Goal: Information Seeking & Learning: Learn about a topic

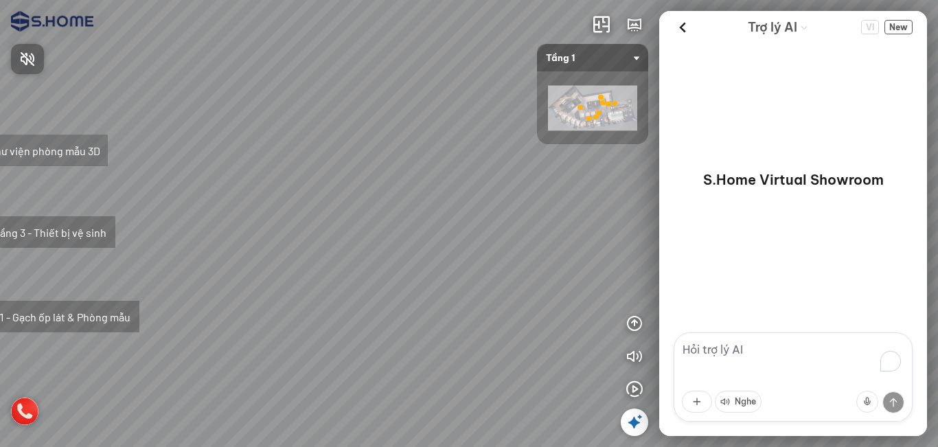
click at [577, 60] on div at bounding box center [469, 223] width 938 height 447
click at [588, 60] on span "Tầng 1" at bounding box center [592, 57] width 93 height 27
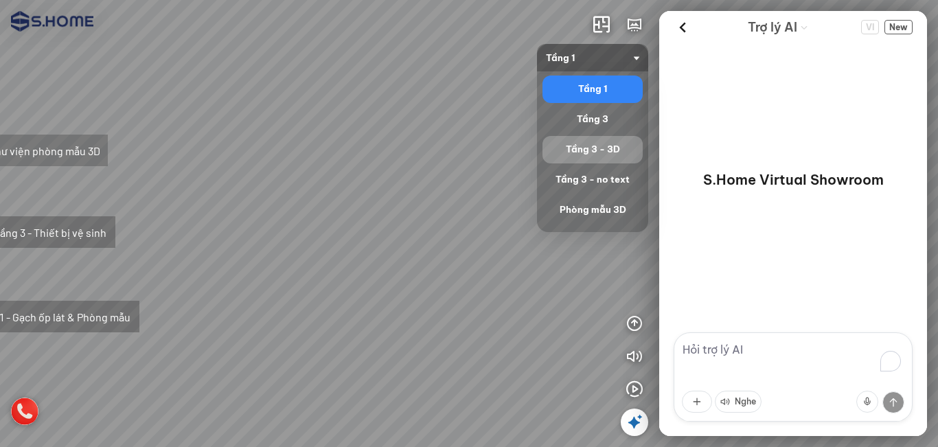
click at [588, 143] on div "Tầng 3 - 3D" at bounding box center [592, 149] width 89 height 16
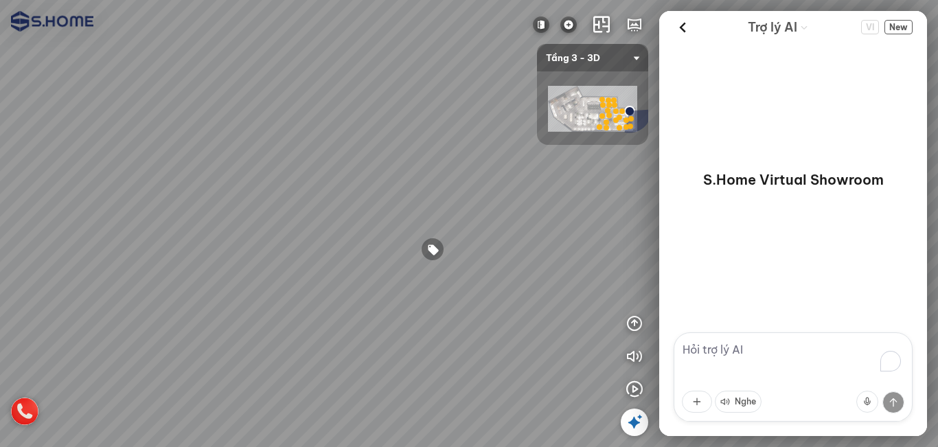
click at [429, 244] on div at bounding box center [432, 249] width 23 height 23
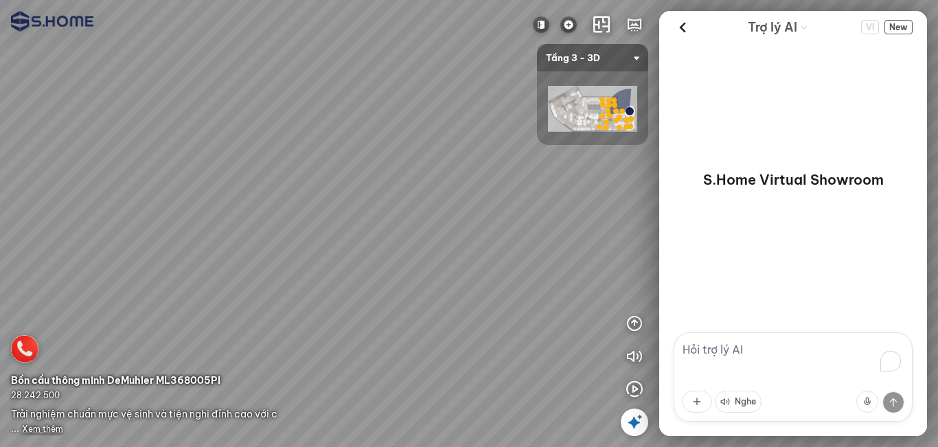
drag, startPoint x: 215, startPoint y: 234, endPoint x: 413, endPoint y: 231, distance: 197.8
click at [413, 231] on div at bounding box center [469, 223] width 938 height 447
drag, startPoint x: 172, startPoint y: 219, endPoint x: 485, endPoint y: 226, distance: 313.2
click at [470, 224] on div at bounding box center [469, 223] width 938 height 447
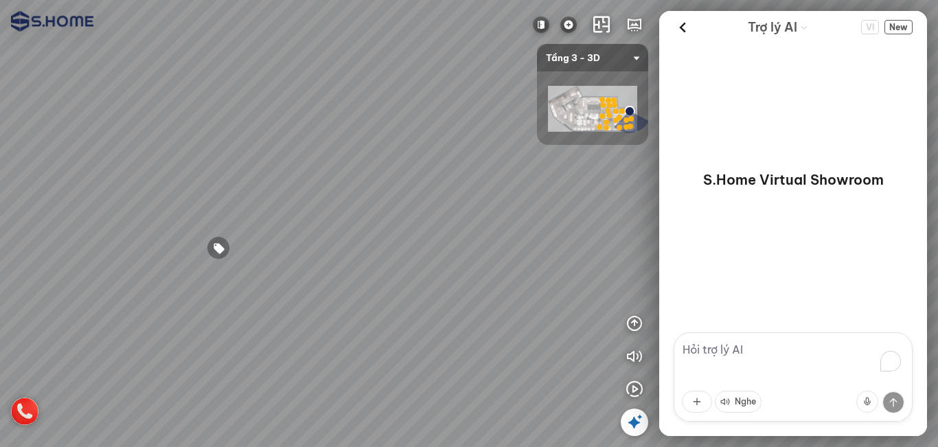
click at [215, 249] on div at bounding box center [218, 247] width 23 height 23
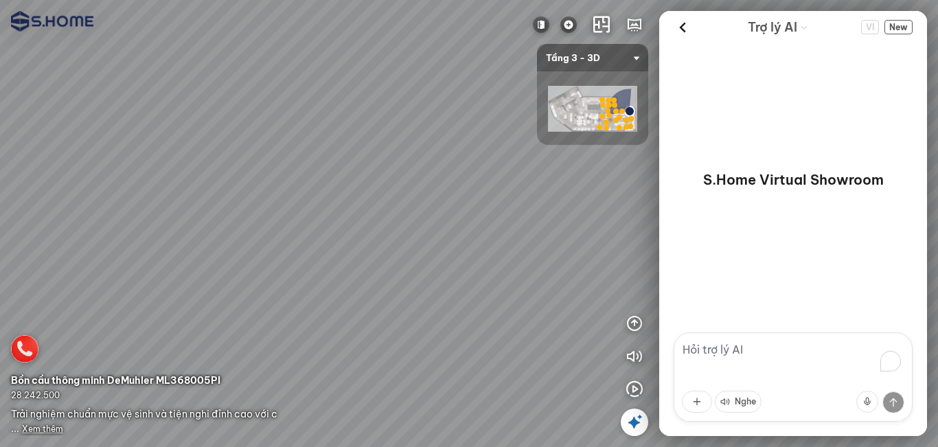
click at [51, 428] on span "Xem thêm" at bounding box center [42, 429] width 41 height 10
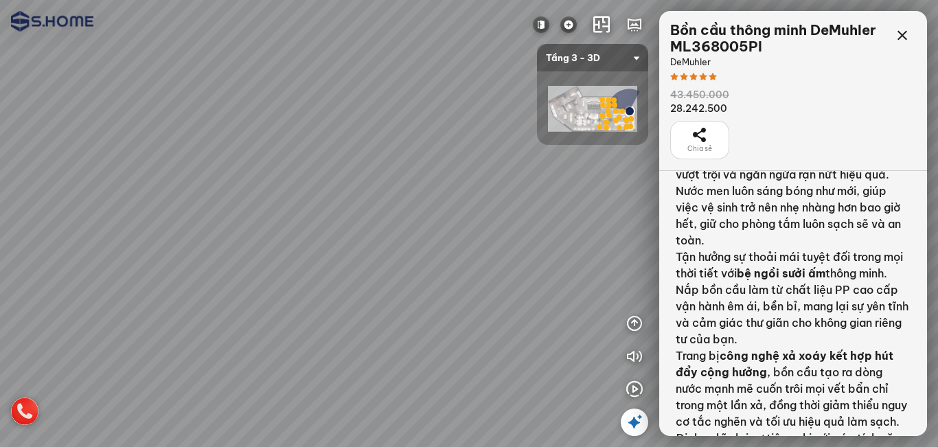
scroll to position [87, 0]
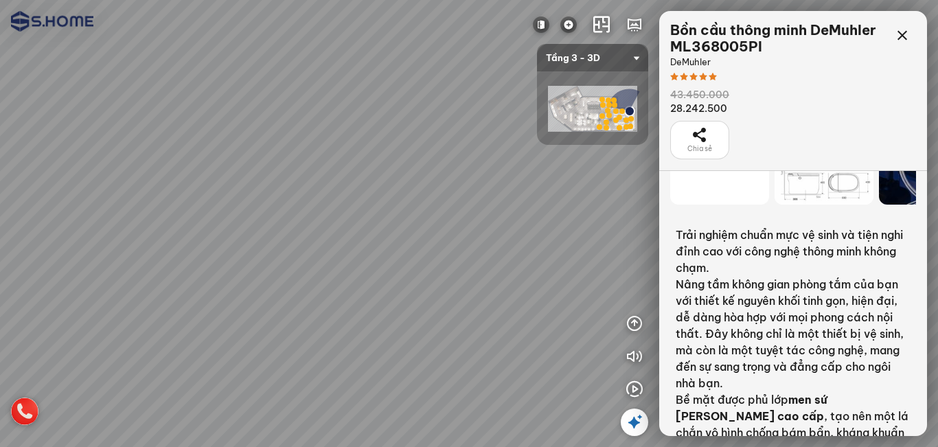
click at [702, 137] on icon at bounding box center [699, 135] width 16 height 16
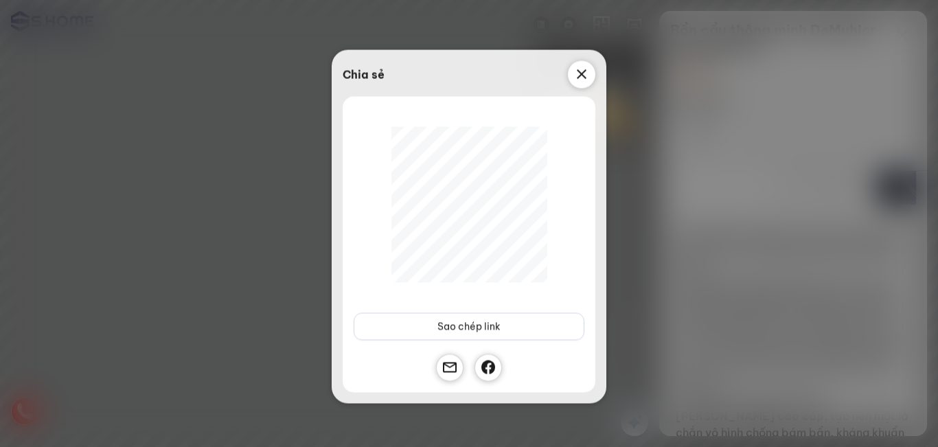
click at [575, 69] on icon at bounding box center [581, 74] width 16 height 16
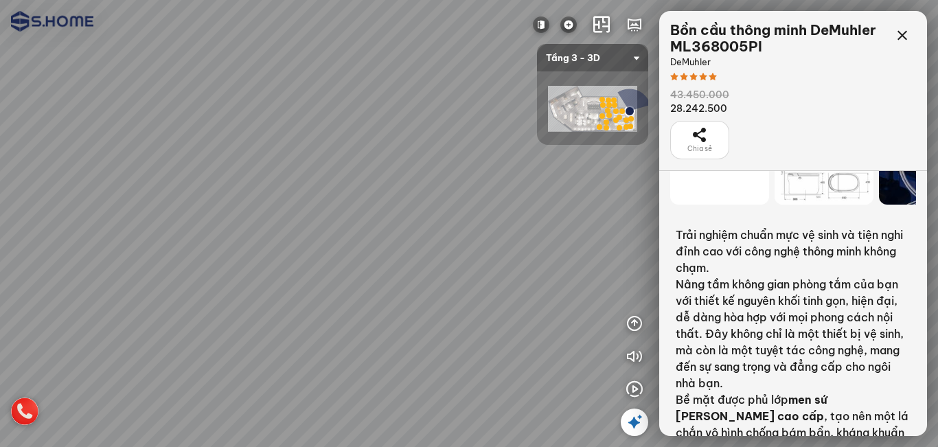
drag, startPoint x: 492, startPoint y: 216, endPoint x: 275, endPoint y: 212, distance: 217.0
click at [157, 213] on div at bounding box center [469, 223] width 938 height 447
drag, startPoint x: 338, startPoint y: 213, endPoint x: 167, endPoint y: 212, distance: 171.0
click at [60, 214] on div at bounding box center [469, 223] width 938 height 447
drag, startPoint x: 235, startPoint y: 250, endPoint x: 197, endPoint y: 301, distance: 63.3
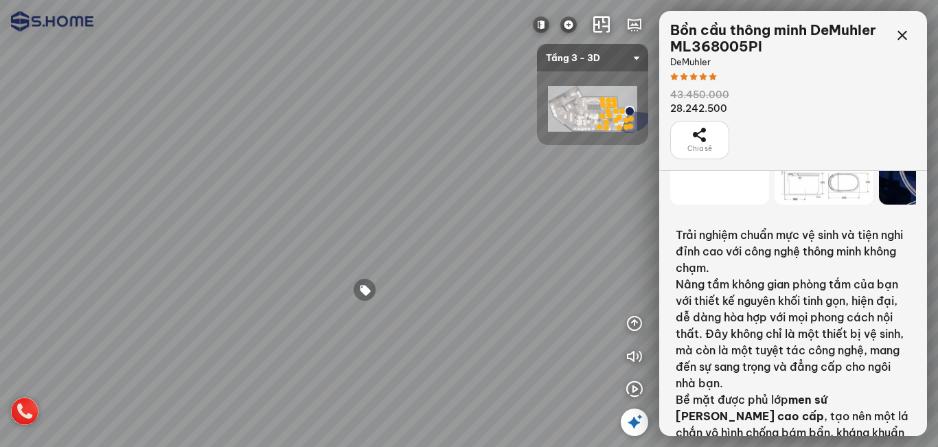
click at [197, 301] on div at bounding box center [469, 223] width 938 height 447
drag, startPoint x: 288, startPoint y: 199, endPoint x: 348, endPoint y: 232, distance: 68.8
click at [348, 232] on div at bounding box center [469, 223] width 938 height 447
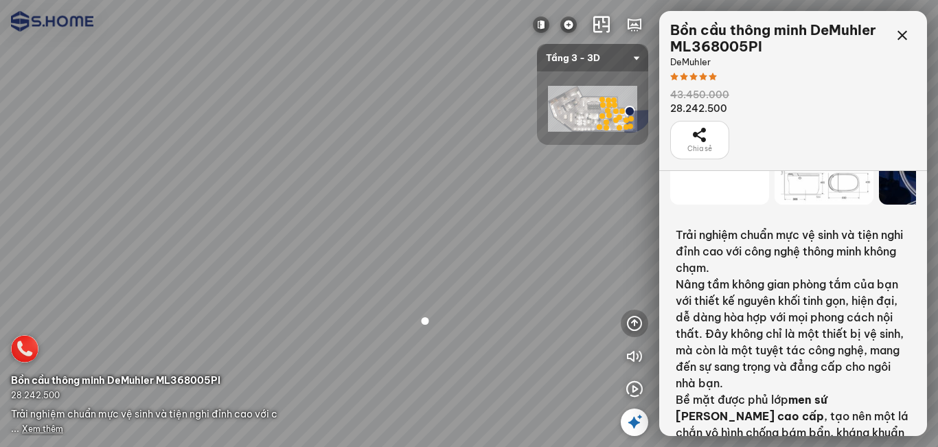
click at [632, 327] on icon "button" at bounding box center [634, 323] width 16 height 16
click at [596, 360] on icon "button" at bounding box center [597, 356] width 16 height 16
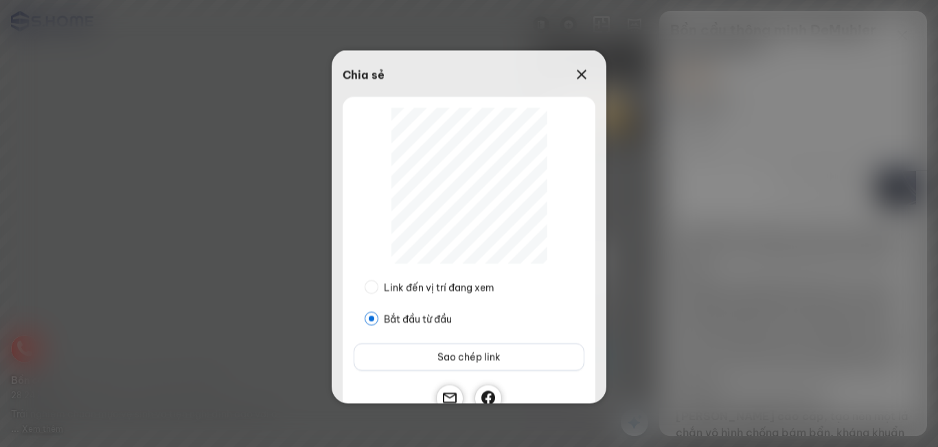
click at [382, 286] on span "Link đến vị trí đang xem" at bounding box center [439, 286] width 122 height 15
click at [378, 286] on input "Link đến vị trí đang xem" at bounding box center [372, 286] width 14 height 15
radio input "true"
radio input "false"
click at [582, 80] on icon at bounding box center [581, 74] width 16 height 16
